Goal: Task Accomplishment & Management: Use online tool/utility

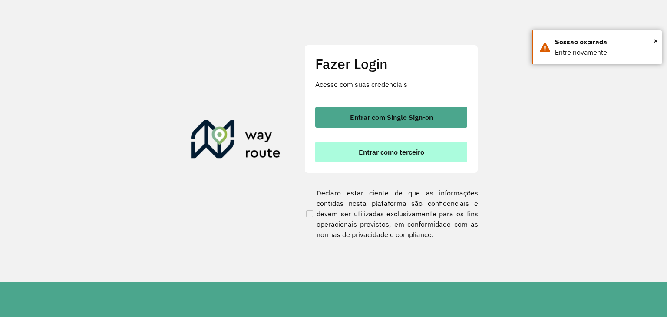
click at [383, 151] on span "Entrar como terceiro" at bounding box center [392, 152] width 66 height 7
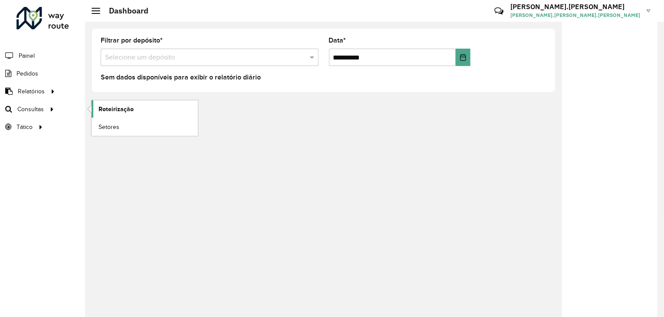
click at [128, 107] on span "Roteirização" at bounding box center [116, 109] width 35 height 9
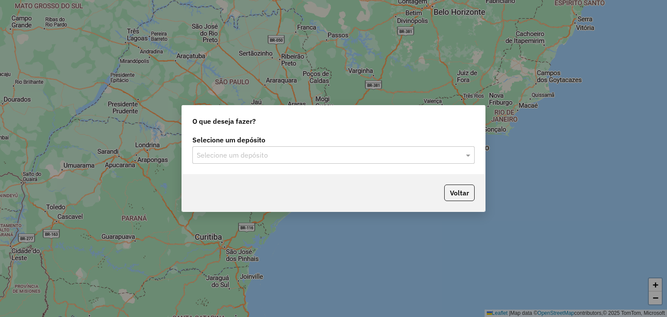
click at [269, 151] on input "text" at bounding box center [325, 155] width 256 height 10
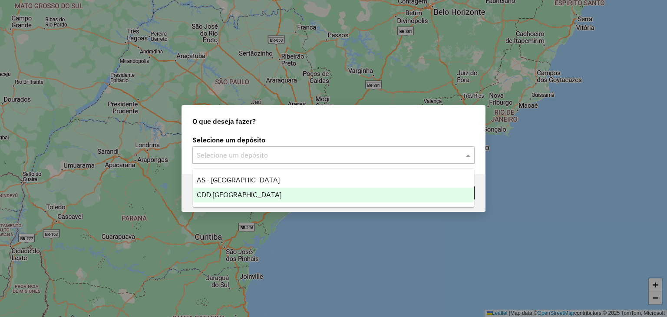
click at [267, 193] on div "CDD [GEOGRAPHIC_DATA]" at bounding box center [333, 195] width 281 height 15
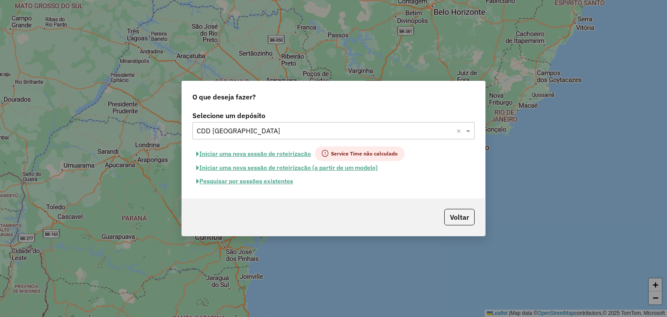
click at [273, 181] on button "Pesquisar por sessões existentes" at bounding box center [244, 181] width 105 height 13
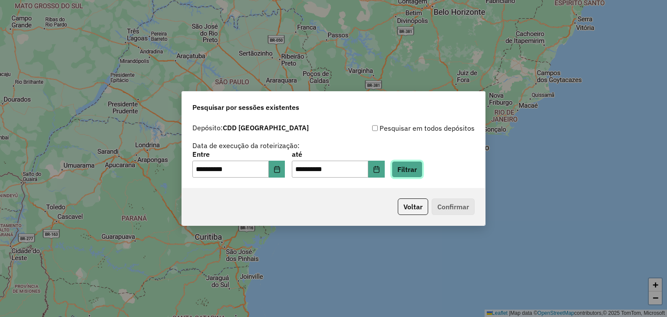
click at [406, 171] on button "Filtrar" at bounding box center [407, 169] width 31 height 17
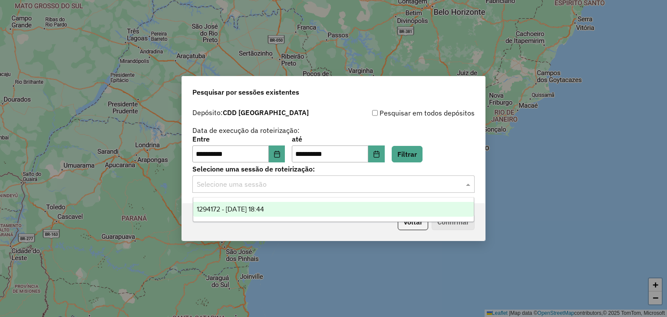
click at [264, 186] on input "text" at bounding box center [325, 184] width 256 height 10
click at [264, 207] on span "1294172 - 14/10/2025 18:44" at bounding box center [230, 208] width 67 height 7
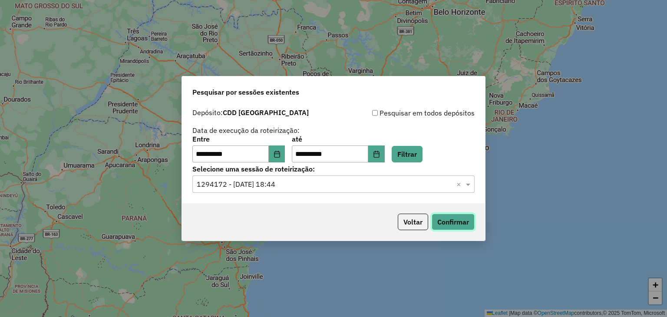
click at [457, 221] on button "Confirmar" at bounding box center [453, 222] width 43 height 17
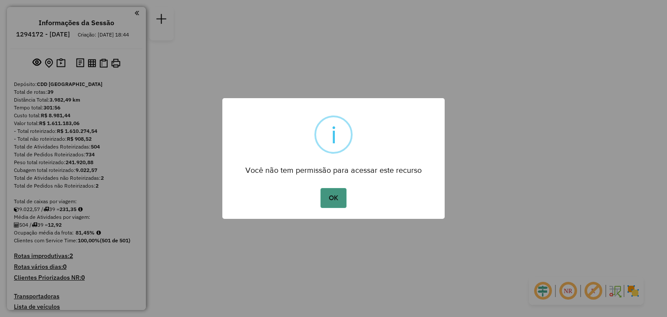
click at [333, 197] on button "OK" at bounding box center [333, 198] width 26 height 20
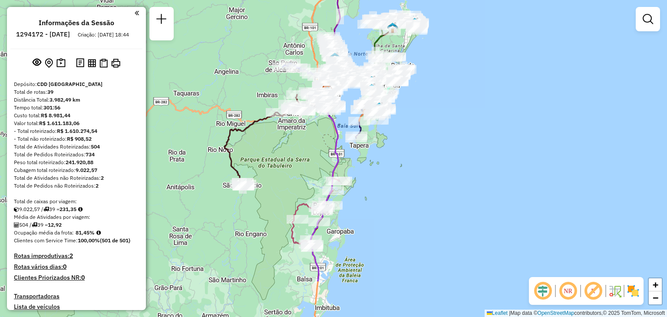
drag, startPoint x: 479, startPoint y: 204, endPoint x: 521, endPoint y: 166, distance: 56.6
click at [500, 149] on div "Janela de atendimento Grade de atendimento Capacidade Transportadoras Veículos …" at bounding box center [333, 158] width 667 height 317
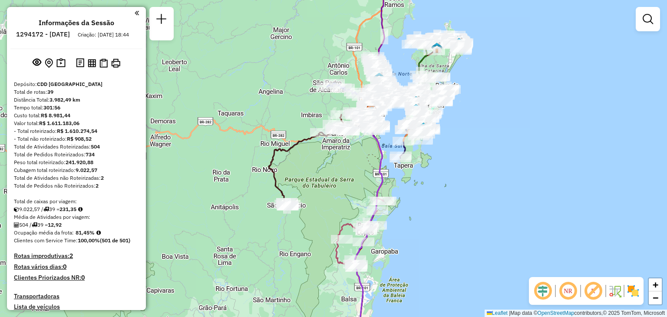
click at [571, 290] on em at bounding box center [568, 291] width 21 height 21
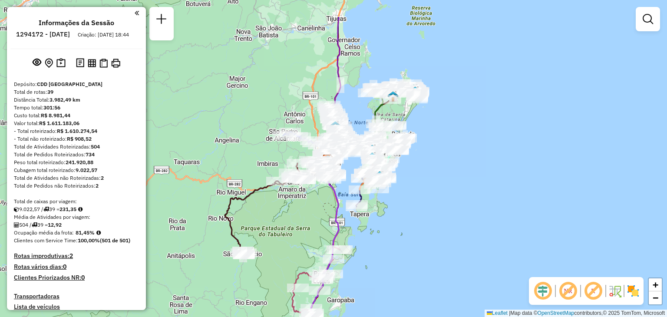
drag, startPoint x: 535, startPoint y: 160, endPoint x: 500, endPoint y: 209, distance: 60.1
click at [500, 215] on div "Janela de atendimento Grade de atendimento Capacidade Transportadoras Veículos …" at bounding box center [333, 158] width 667 height 317
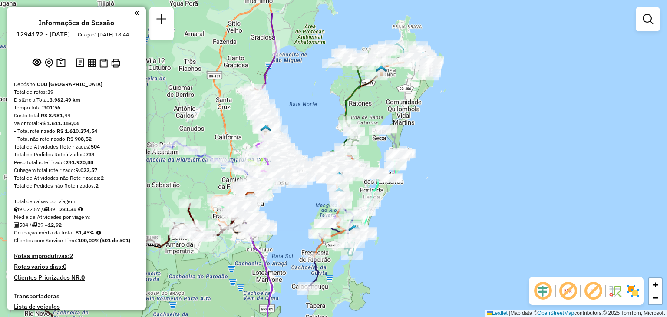
drag, startPoint x: 420, startPoint y: 137, endPoint x: 423, endPoint y: 182, distance: 44.8
click at [423, 182] on div "Janela de atendimento Grade de atendimento Capacidade Transportadoras Veículos …" at bounding box center [333, 158] width 667 height 317
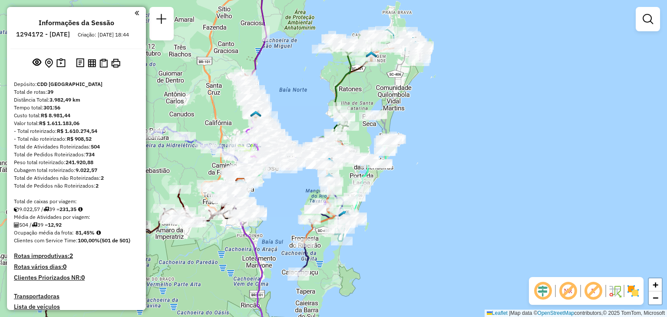
drag, startPoint x: 435, startPoint y: 211, endPoint x: 425, endPoint y: 196, distance: 17.7
click at [425, 196] on div "Janela de atendimento Grade de atendimento Capacidade Transportadoras Veículos …" at bounding box center [333, 158] width 667 height 317
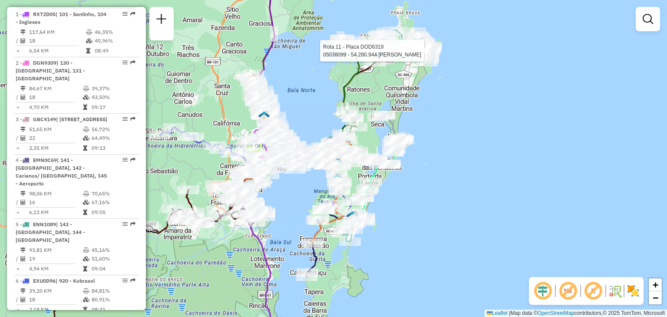
select select "**********"
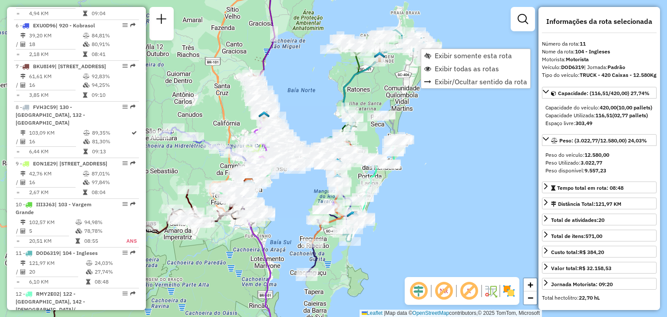
scroll to position [849, 0]
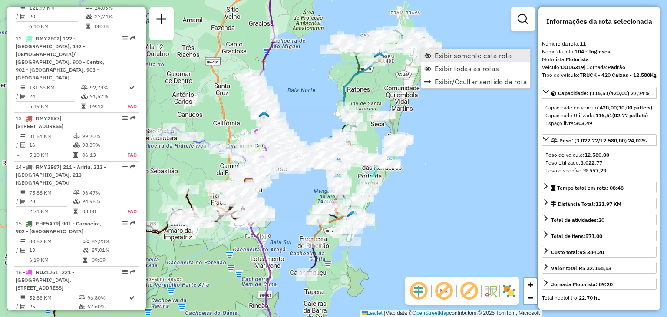
click at [429, 56] on span "Exibir somente esta rota" at bounding box center [427, 55] width 7 height 7
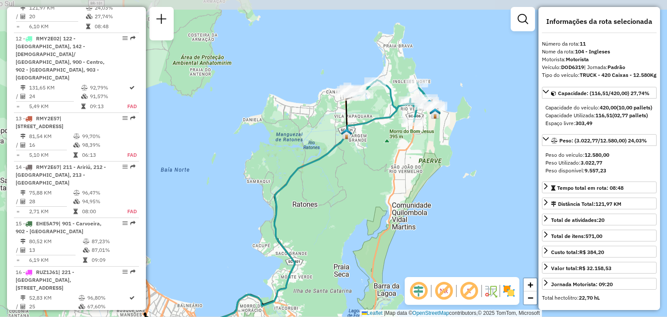
drag, startPoint x: 505, startPoint y: 83, endPoint x: 430, endPoint y: 160, distance: 107.8
click at [430, 160] on div "Janela de atendimento Grade de atendimento Capacidade Transportadoras Veículos …" at bounding box center [333, 158] width 667 height 317
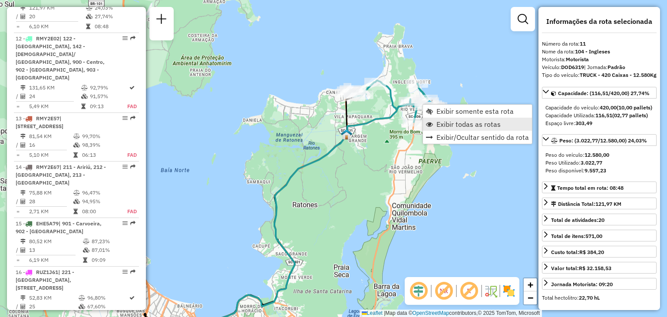
click at [455, 121] on span "Exibir todas as rotas" at bounding box center [468, 124] width 64 height 7
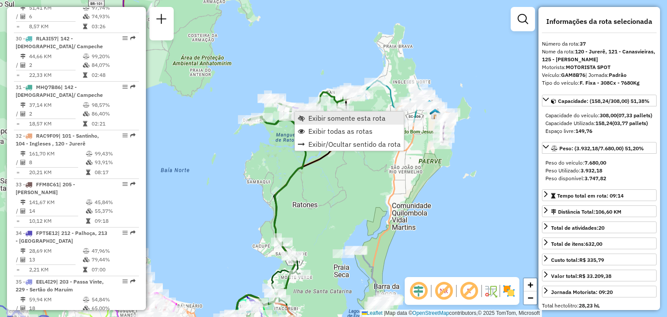
scroll to position [2142, 0]
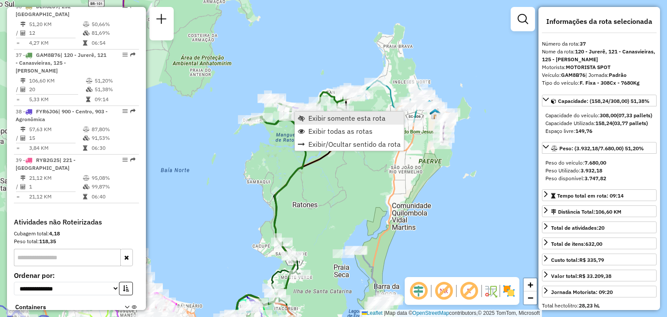
click at [306, 115] on link "Exibir somente esta rota" at bounding box center [349, 118] width 109 height 13
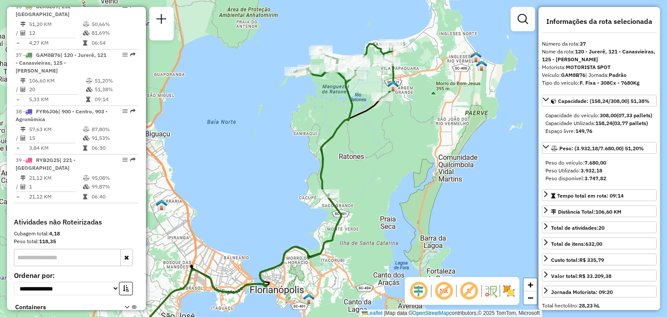
drag, startPoint x: 492, startPoint y: 125, endPoint x: 422, endPoint y: 171, distance: 83.5
click at [423, 169] on div "Janela de atendimento Grade de atendimento Capacidade Transportadoras Veículos …" at bounding box center [333, 158] width 667 height 317
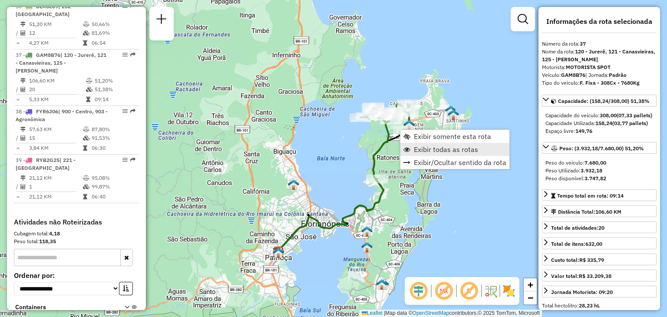
click at [423, 150] on span "Exibir todas as rotas" at bounding box center [446, 149] width 64 height 7
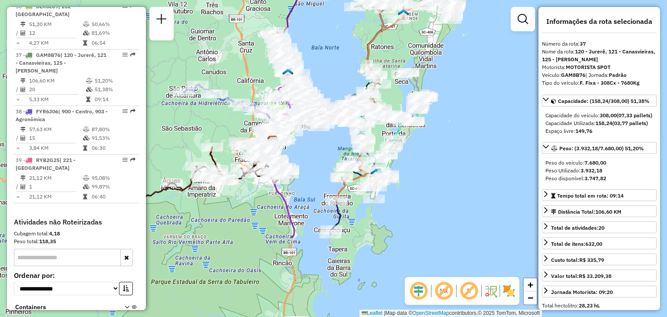
drag, startPoint x: 453, startPoint y: 205, endPoint x: 448, endPoint y: 95, distance: 110.9
click at [448, 95] on div "Janela de atendimento Grade de atendimento Capacidade Transportadoras Veículos …" at bounding box center [333, 158] width 667 height 317
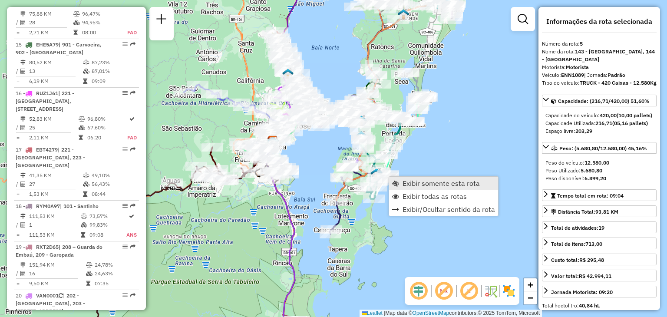
scroll to position [550, 0]
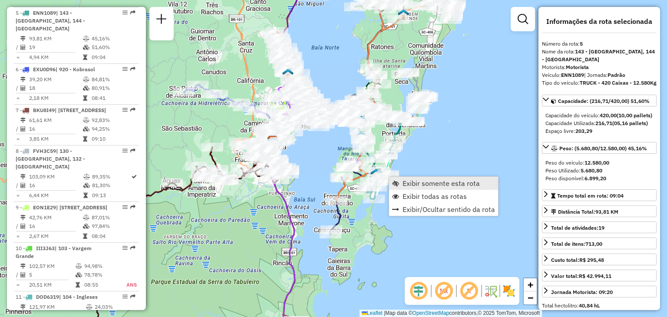
click at [416, 187] on span "Exibir somente esta rota" at bounding box center [441, 183] width 77 height 7
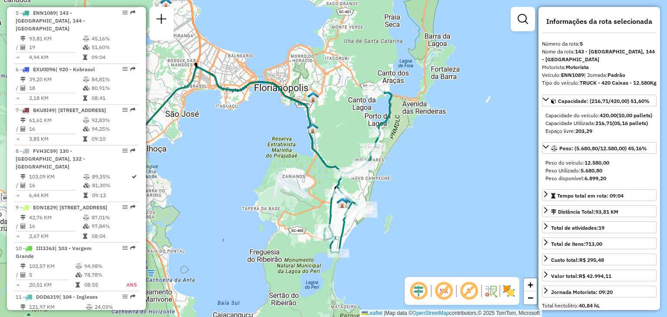
drag, startPoint x: 481, startPoint y: 148, endPoint x: 418, endPoint y: 148, distance: 63.0
click at [417, 148] on div "Janela de atendimento Grade de atendimento Capacidade Transportadoras Veículos …" at bounding box center [333, 158] width 667 height 317
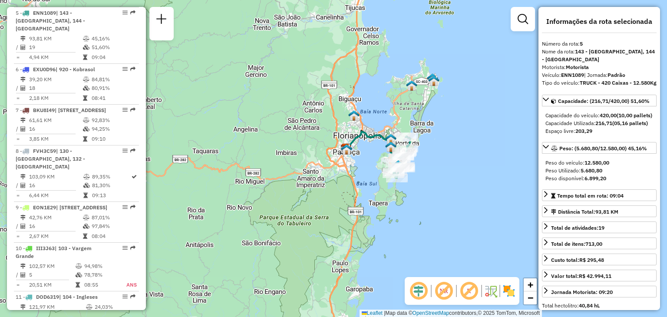
drag, startPoint x: 442, startPoint y: 128, endPoint x: 437, endPoint y: 145, distance: 17.7
click at [437, 145] on div "Janela de atendimento Grade de atendimento Capacidade Transportadoras Veículos …" at bounding box center [333, 158] width 667 height 317
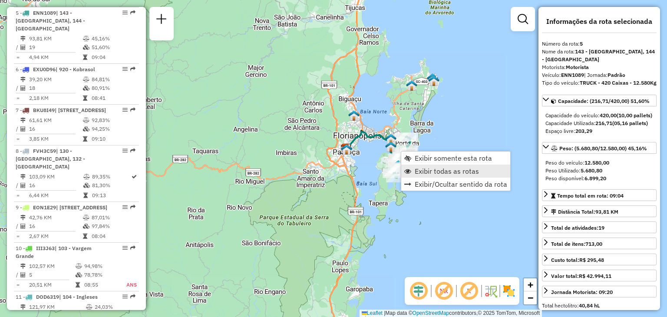
click at [420, 172] on span "Exibir todas as rotas" at bounding box center [447, 171] width 64 height 7
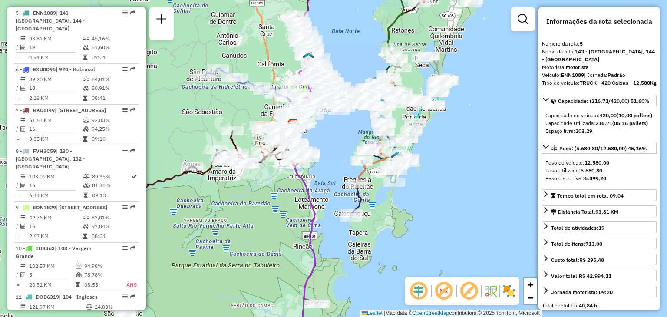
drag, startPoint x: 405, startPoint y: 186, endPoint x: 423, endPoint y: 189, distance: 18.9
click at [423, 189] on div "Janela de atendimento Grade de atendimento Capacidade Transportadoras Veículos …" at bounding box center [333, 158] width 667 height 317
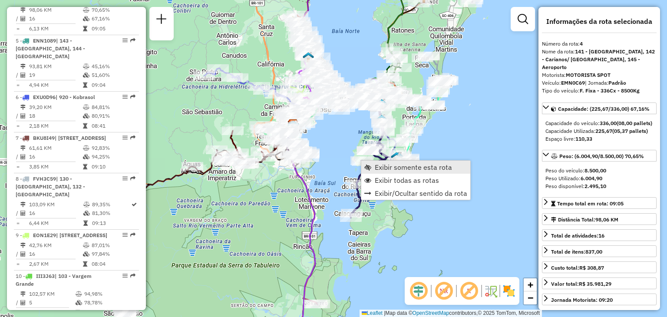
scroll to position [493, 0]
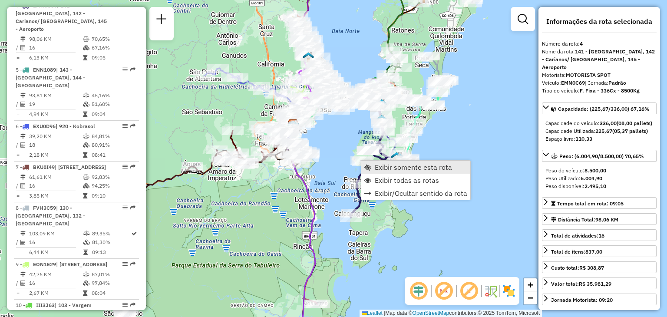
click at [396, 165] on span "Exibir somente esta rota" at bounding box center [413, 167] width 77 height 7
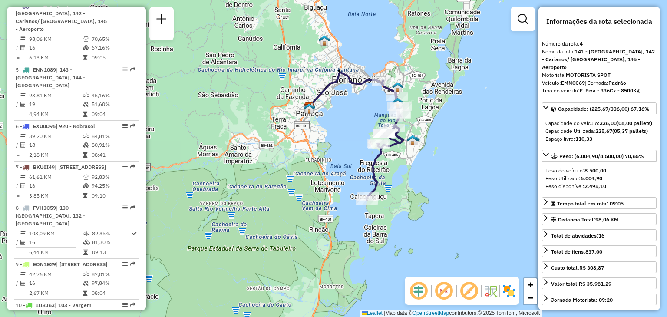
drag, startPoint x: 444, startPoint y: 202, endPoint x: 413, endPoint y: 179, distance: 39.2
click at [422, 178] on div "Janela de atendimento Grade de atendimento Capacidade Transportadoras Veículos …" at bounding box center [333, 158] width 667 height 317
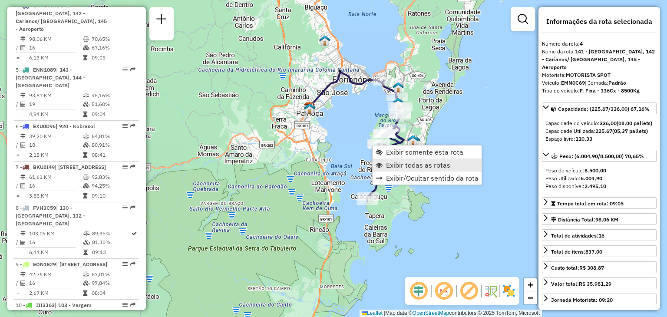
click at [406, 162] on span "Exibir todas as rotas" at bounding box center [418, 165] width 64 height 7
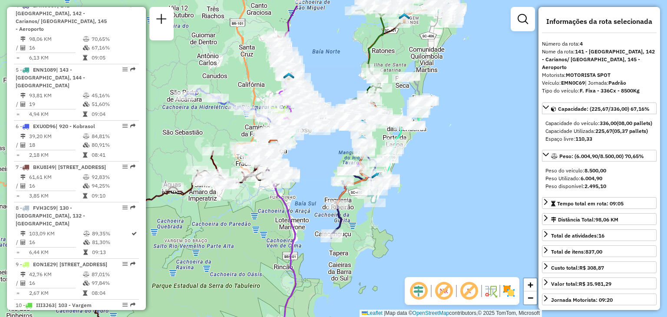
drag, startPoint x: 456, startPoint y: 185, endPoint x: 380, endPoint y: 231, distance: 89.2
click at [417, 228] on div "Janela de atendimento Grade de atendimento Capacidade Transportadoras Veículos …" at bounding box center [333, 158] width 667 height 317
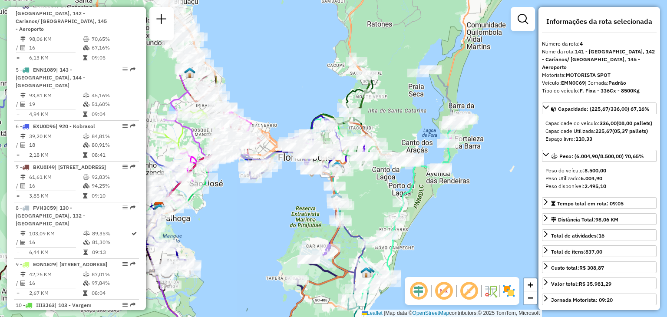
drag, startPoint x: 379, startPoint y: 92, endPoint x: 374, endPoint y: 199, distance: 107.8
click at [374, 201] on div "Janela de atendimento Grade de atendimento Capacidade Transportadoras Veículos …" at bounding box center [333, 158] width 667 height 317
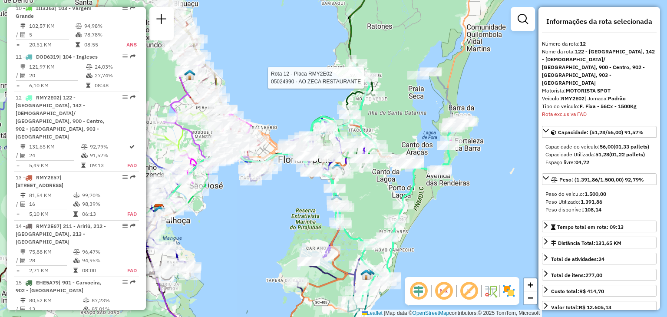
scroll to position [889, 0]
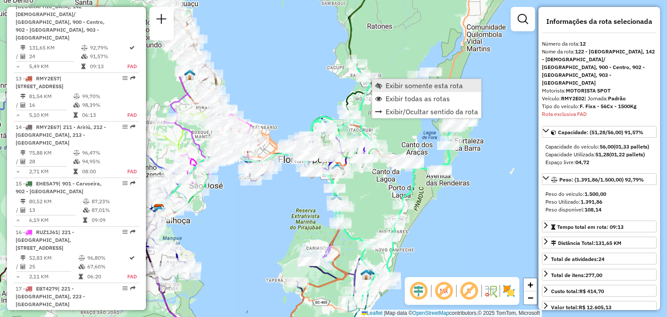
click at [399, 85] on span "Exibir somente esta rota" at bounding box center [424, 85] width 77 height 7
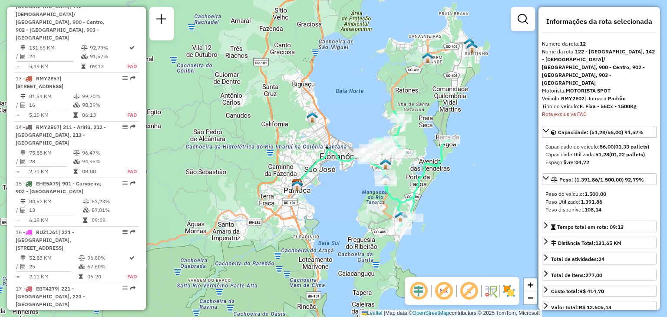
drag, startPoint x: 439, startPoint y: 88, endPoint x: 426, endPoint y: 135, distance: 49.3
click at [426, 135] on div "Janela de atendimento Grade de atendimento Capacidade Transportadoras Veículos …" at bounding box center [333, 158] width 667 height 317
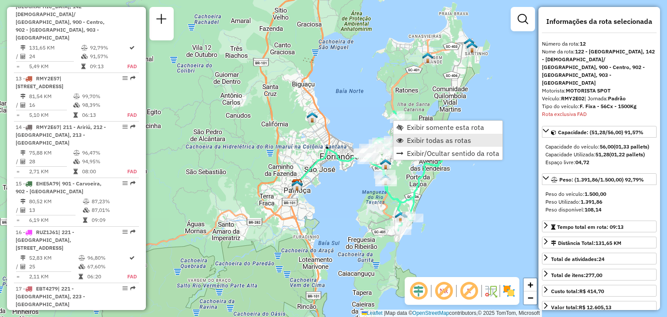
click at [403, 138] on span "Exibir todas as rotas" at bounding box center [399, 140] width 7 height 7
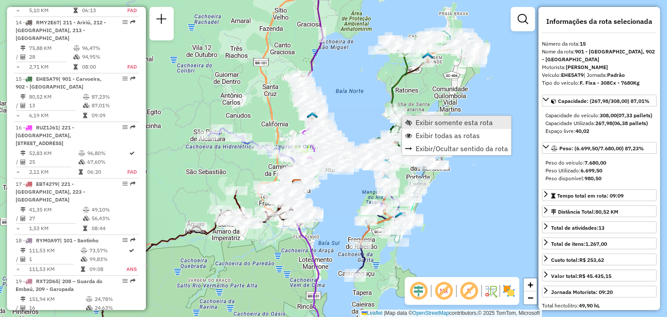
scroll to position [1051, 0]
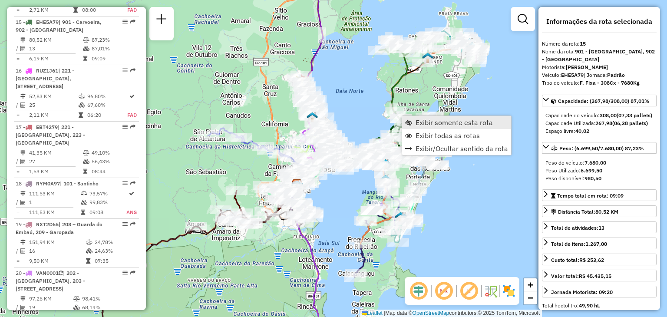
click at [410, 122] on span "Exibir somente esta rota" at bounding box center [408, 122] width 7 height 7
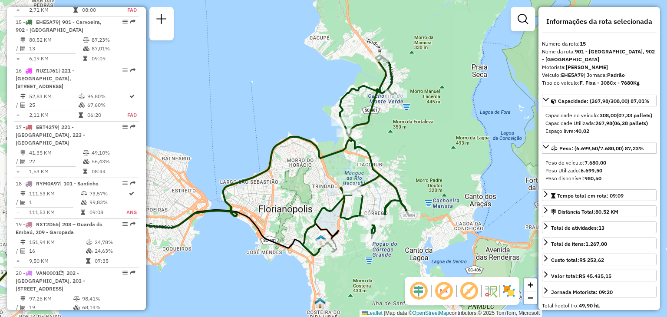
drag, startPoint x: 493, startPoint y: 133, endPoint x: 404, endPoint y: 169, distance: 95.5
click at [344, 167] on div "Janela de atendimento Grade de atendimento Capacidade Transportadoras Veículos …" at bounding box center [333, 158] width 667 height 317
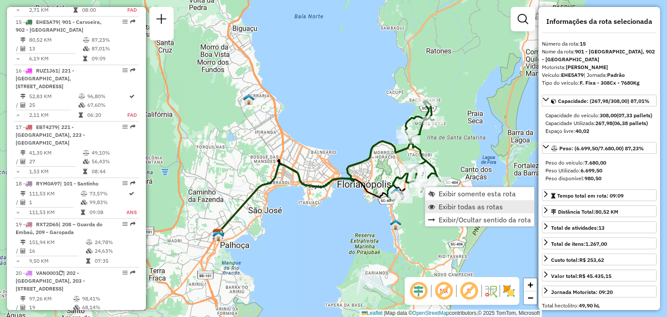
click at [455, 204] on span "Exibir todas as rotas" at bounding box center [471, 206] width 64 height 7
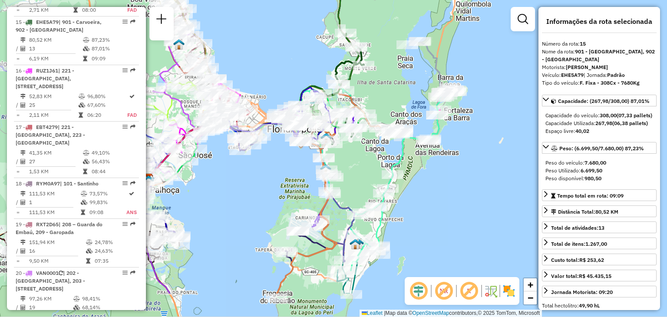
drag, startPoint x: 441, startPoint y: 221, endPoint x: 371, endPoint y: 164, distance: 89.8
click at [371, 164] on div "Janela de atendimento Grade de atendimento Capacidade Transportadoras Veículos …" at bounding box center [333, 158] width 667 height 317
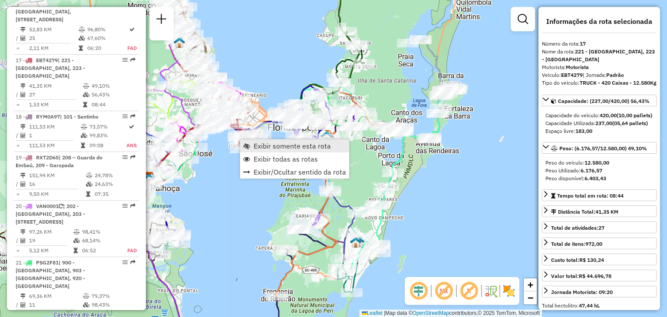
scroll to position [1164, 0]
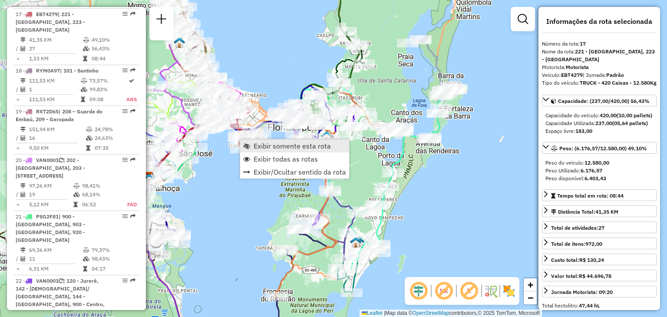
click at [264, 148] on span "Exibir somente esta rota" at bounding box center [292, 145] width 77 height 7
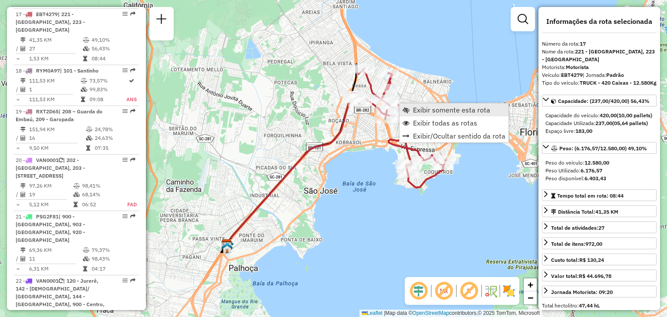
click at [418, 113] on span "Exibir somente esta rota" at bounding box center [451, 109] width 77 height 7
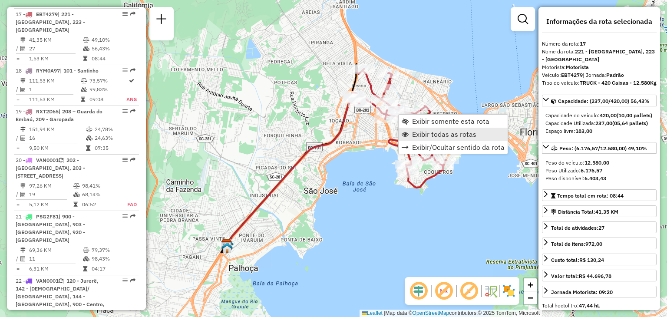
click at [412, 133] on span "Exibir todas as rotas" at bounding box center [444, 134] width 64 height 7
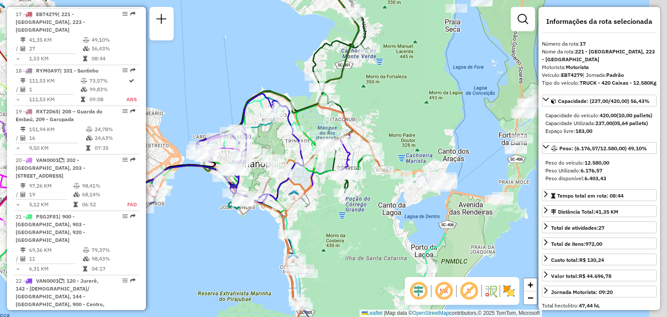
drag, startPoint x: 450, startPoint y: 100, endPoint x: 156, endPoint y: 130, distance: 295.1
click at [155, 131] on div "Janela de atendimento Grade de atendimento Capacidade Transportadoras Veículos …" at bounding box center [333, 158] width 667 height 317
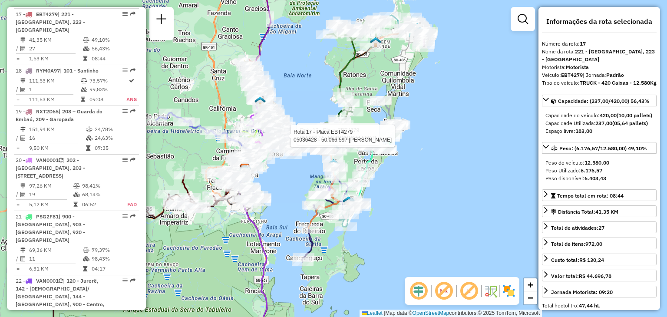
drag, startPoint x: 377, startPoint y: 69, endPoint x: 362, endPoint y: 90, distance: 25.4
click at [362, 90] on div "Rota 17 - Placa EBT4279 05088979 - MERCADO MILMAR Rota 17 - Placa EBT4279 05036…" at bounding box center [333, 158] width 667 height 317
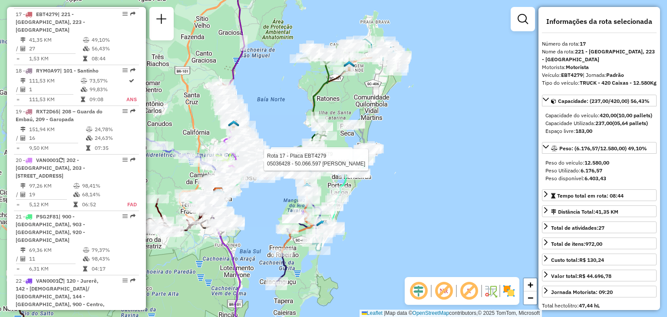
drag, startPoint x: 416, startPoint y: 172, endPoint x: 398, endPoint y: 191, distance: 25.2
click at [398, 191] on div "Rota 17 - Placa EBT4279 05088979 - MERCADO MILMAR Rota 17 - Placa EBT4279 05036…" at bounding box center [333, 158] width 667 height 317
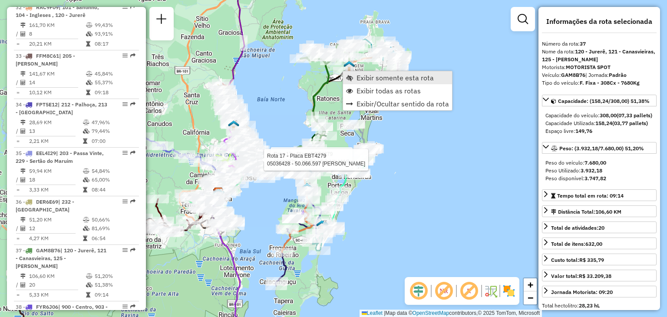
scroll to position [2142, 0]
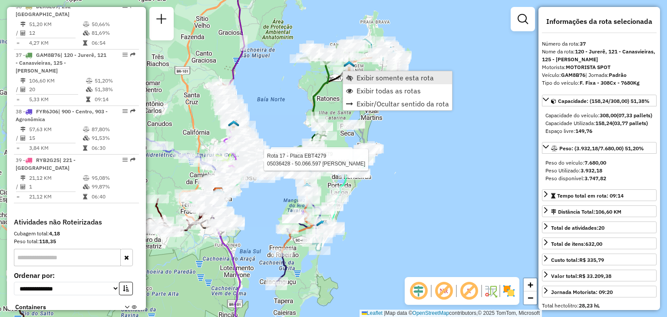
click at [376, 76] on span "Exibir somente esta rota" at bounding box center [394, 77] width 77 height 7
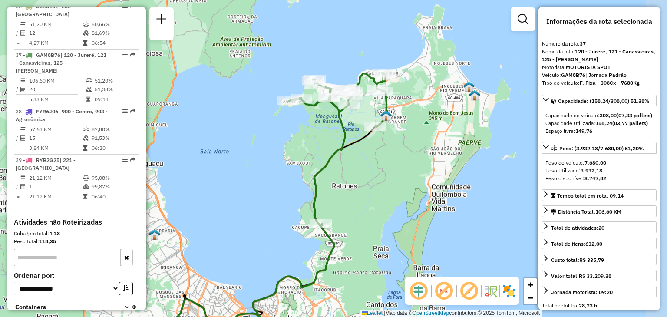
drag, startPoint x: 475, startPoint y: 92, endPoint x: 396, endPoint y: 157, distance: 102.5
click at [396, 157] on div "Janela de atendimento Grade de atendimento Capacidade Transportadoras Veículos …" at bounding box center [333, 158] width 667 height 317
